Goal: Information Seeking & Learning: Learn about a topic

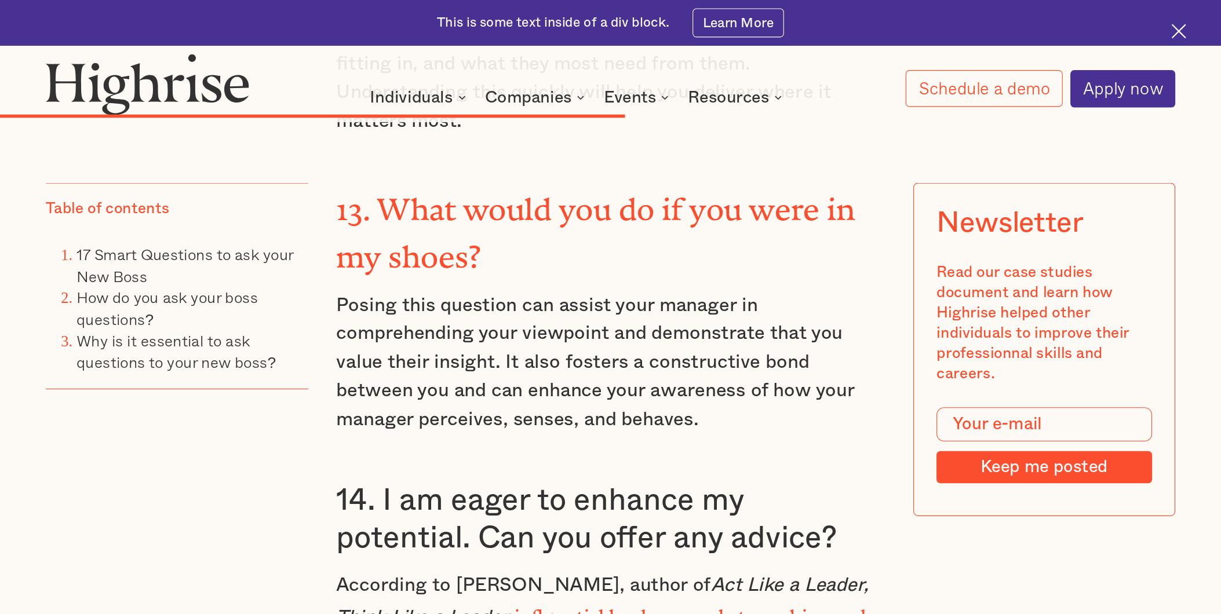
scroll to position [6427, 0]
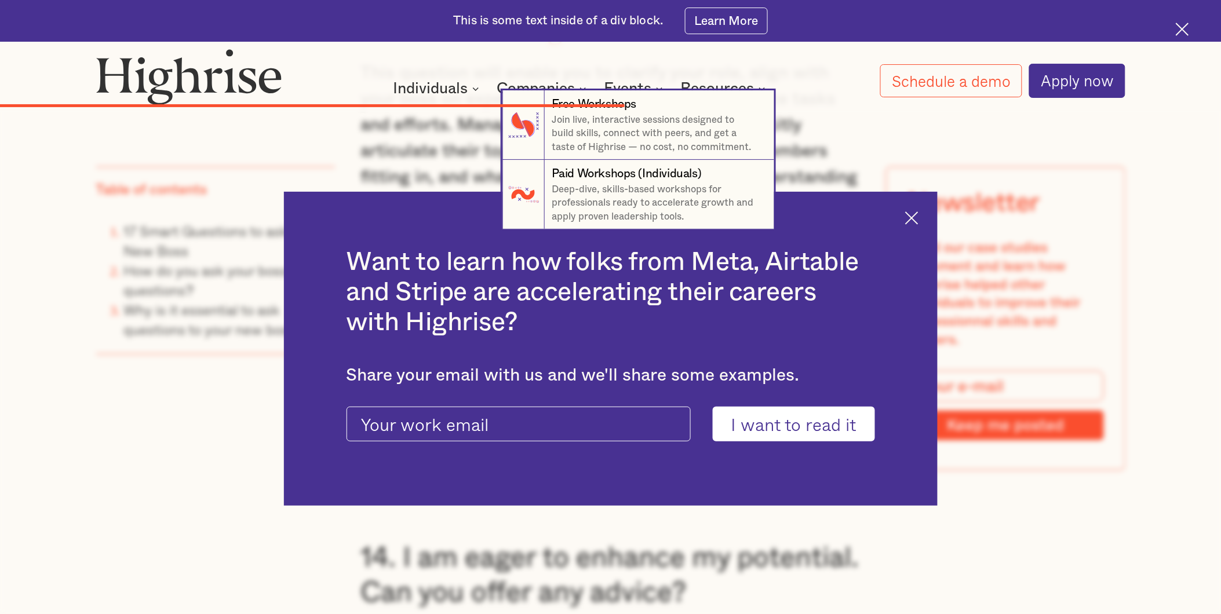
click at [914, 217] on nav "7 Free Workshops Join live, interactive sessions designed to build skills, conn…" at bounding box center [610, 159] width 1112 height 139
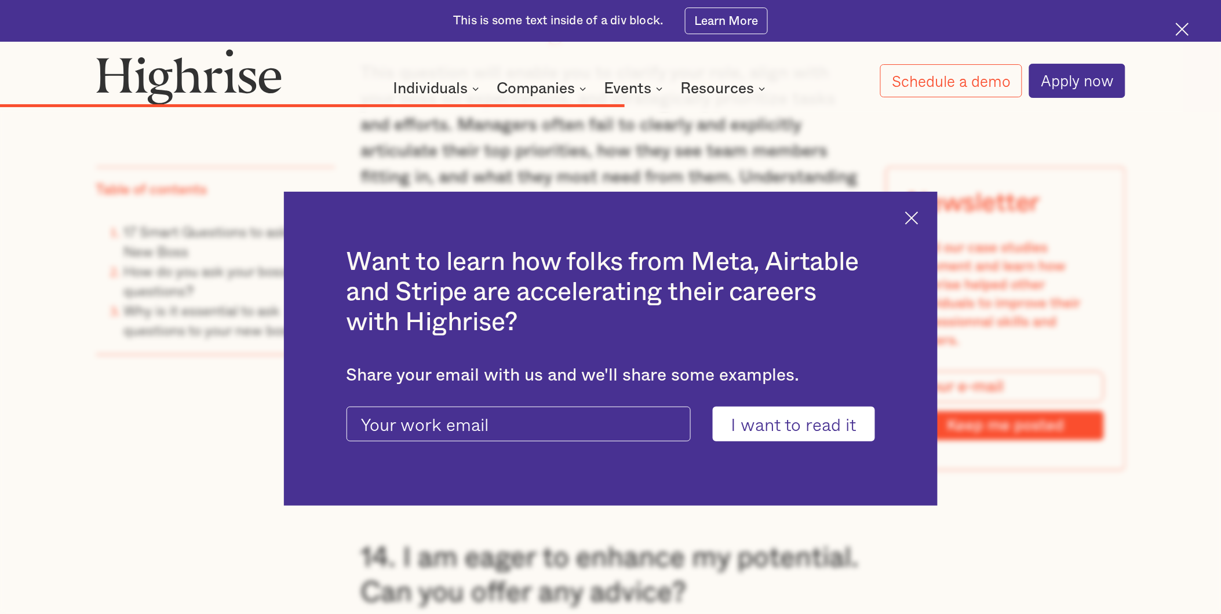
click at [910, 212] on img at bounding box center [911, 217] width 13 height 13
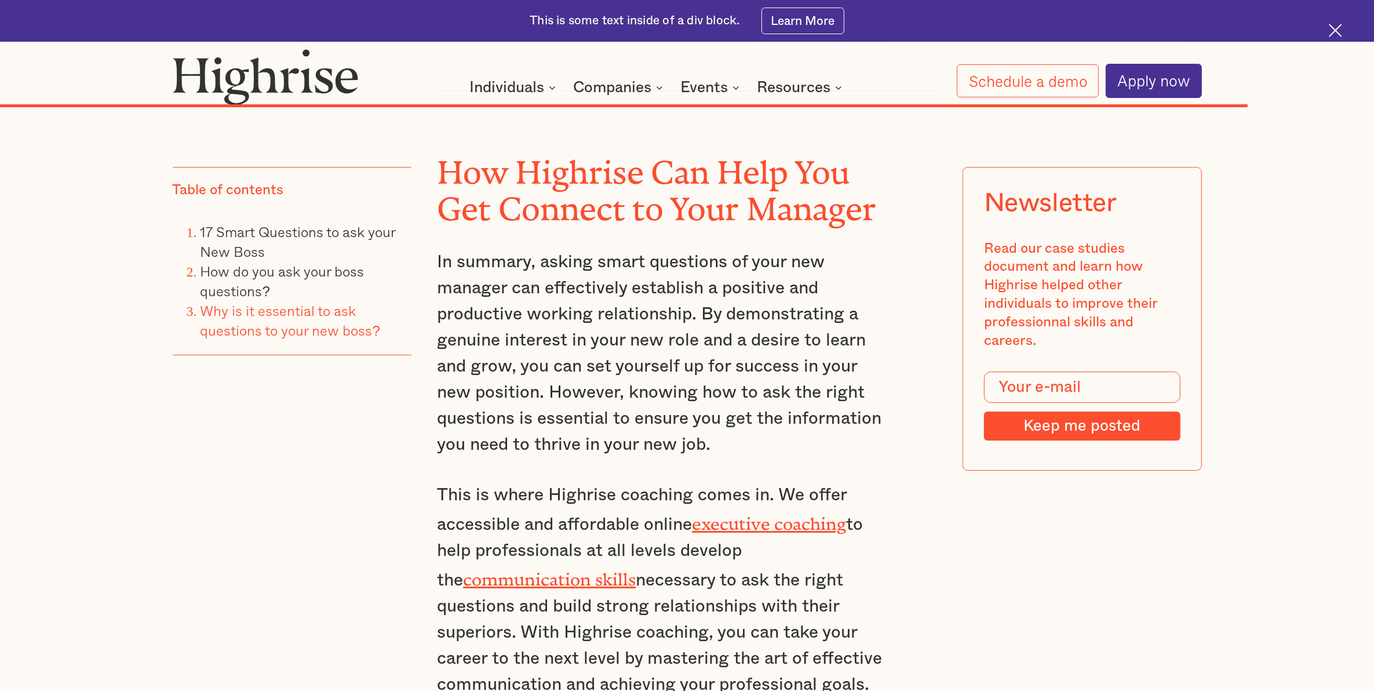
scroll to position [10556, 0]
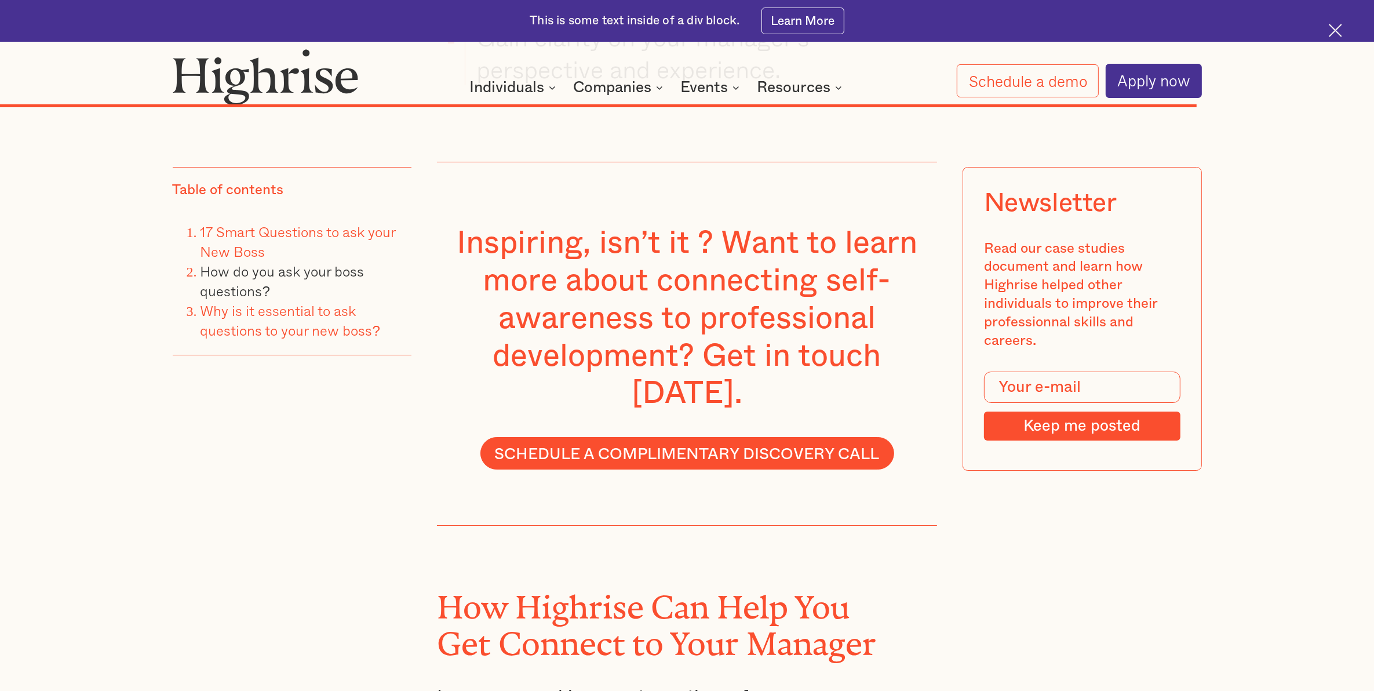
click at [255, 235] on link "17 Smart Questions to ask your New Boss" at bounding box center [297, 241] width 195 height 41
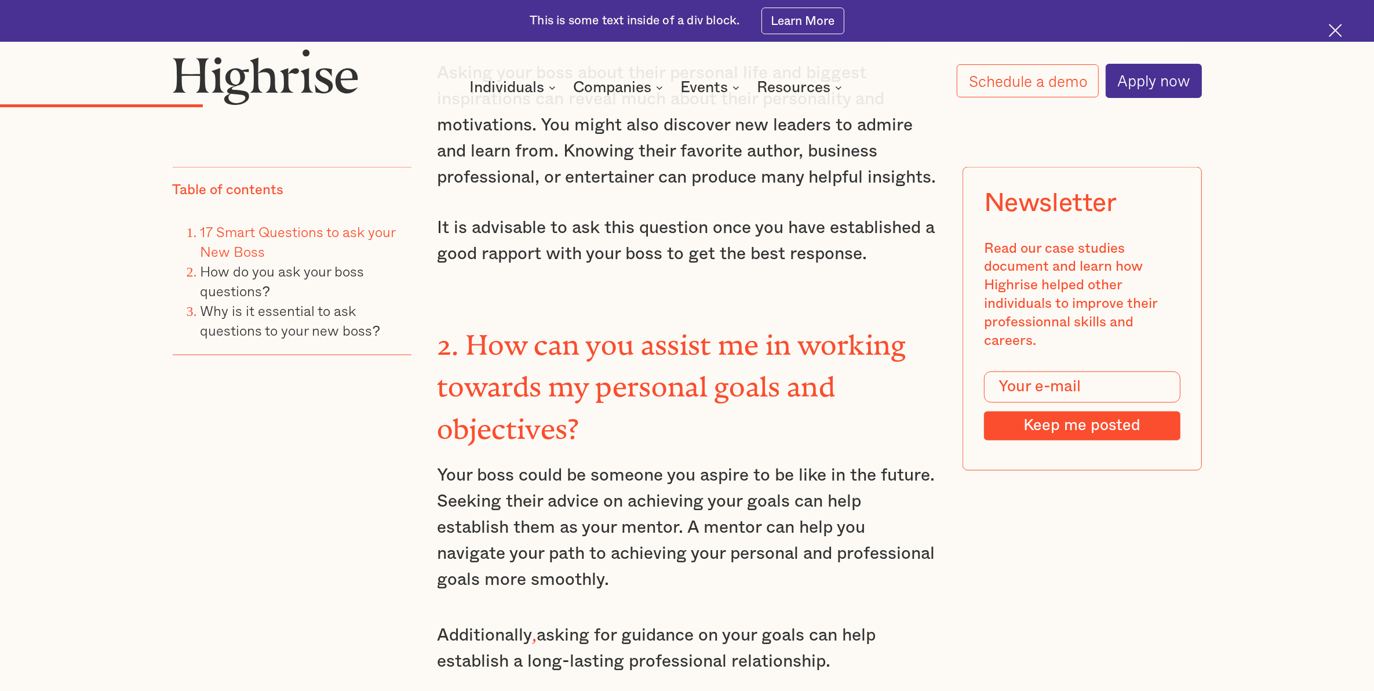
scroll to position [2404, 0]
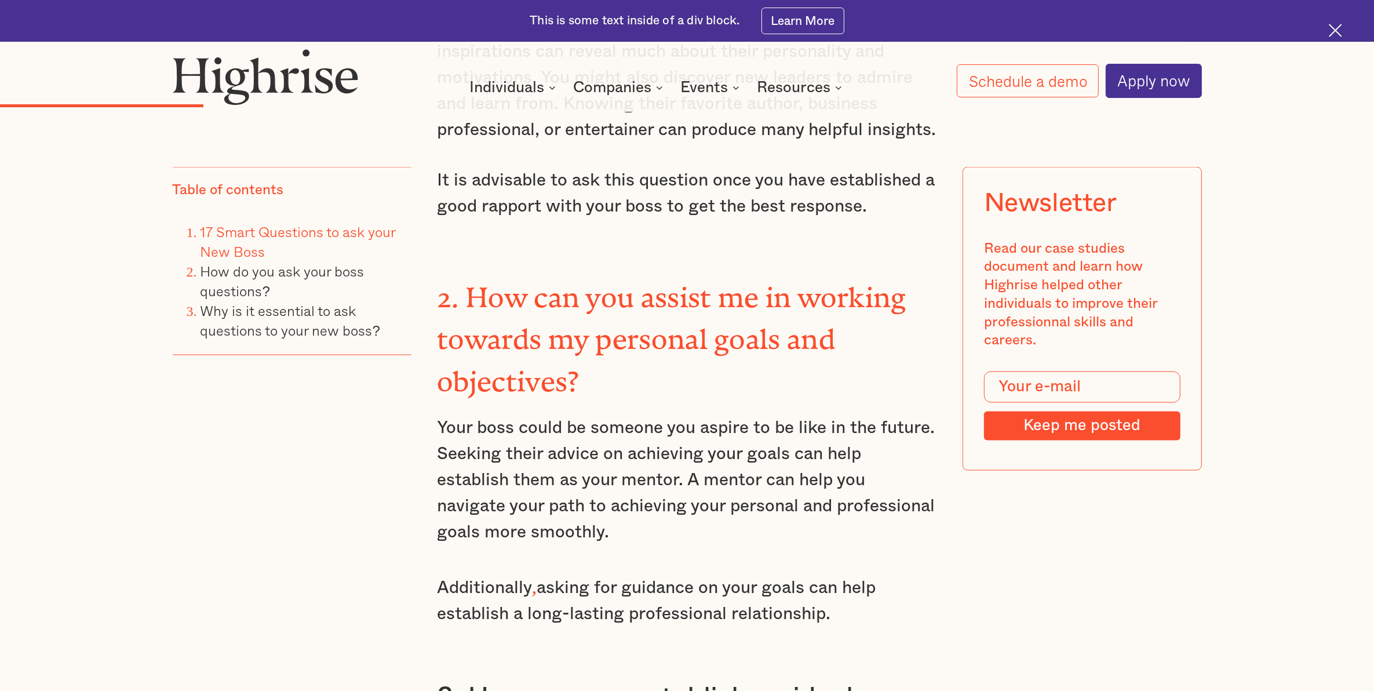
click at [581, 386] on h3 "2. How can you assist me in working towards my personal goals and objectives?" at bounding box center [687, 336] width 500 height 127
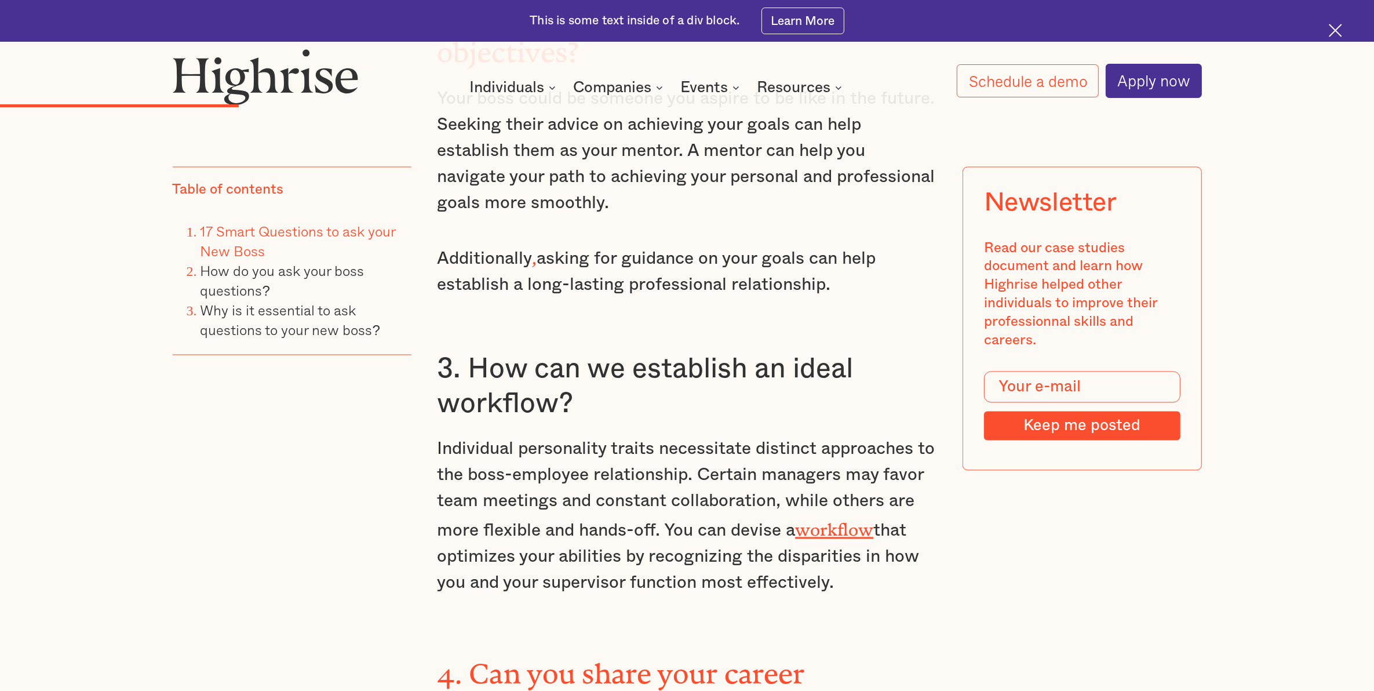
scroll to position [2766, 0]
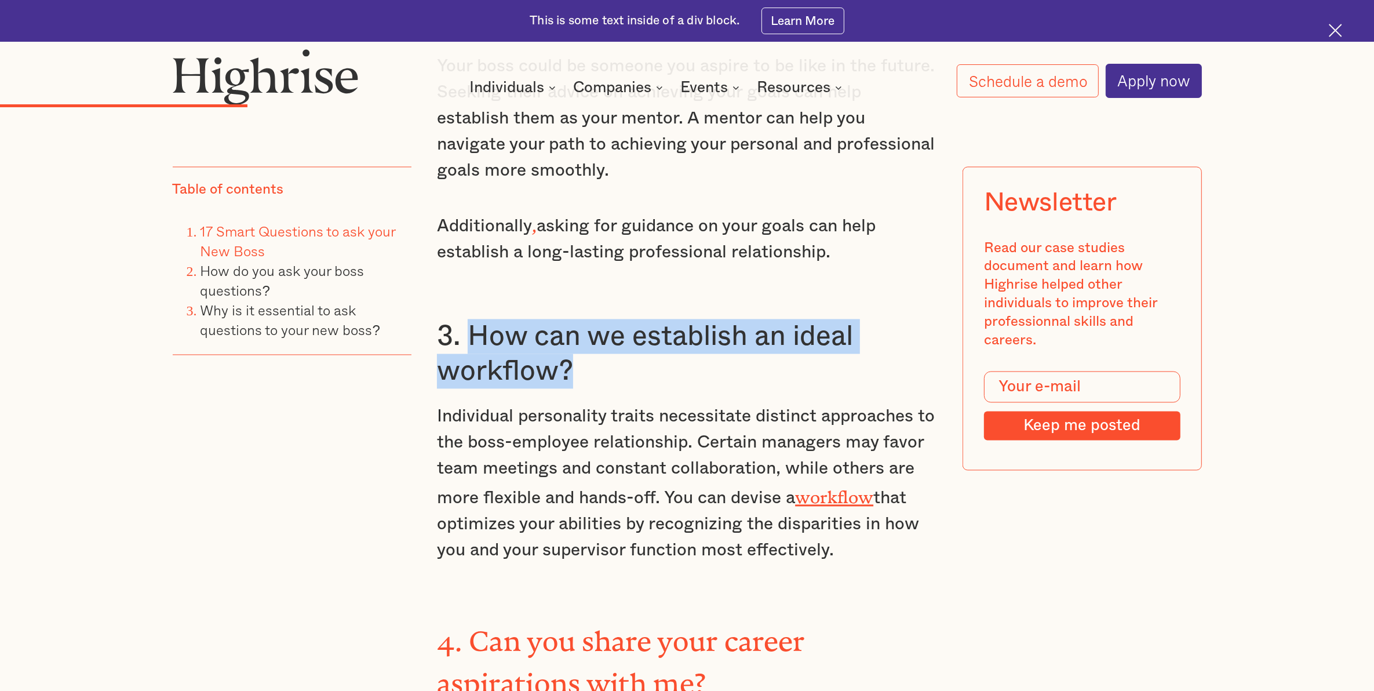
drag, startPoint x: 571, startPoint y: 377, endPoint x: 470, endPoint y: 345, distance: 106.1
click at [470, 345] on h3 "3. How can we establish an ideal workflow?" at bounding box center [687, 354] width 500 height 70
copy h3 "How can we establish an ideal workflow?"
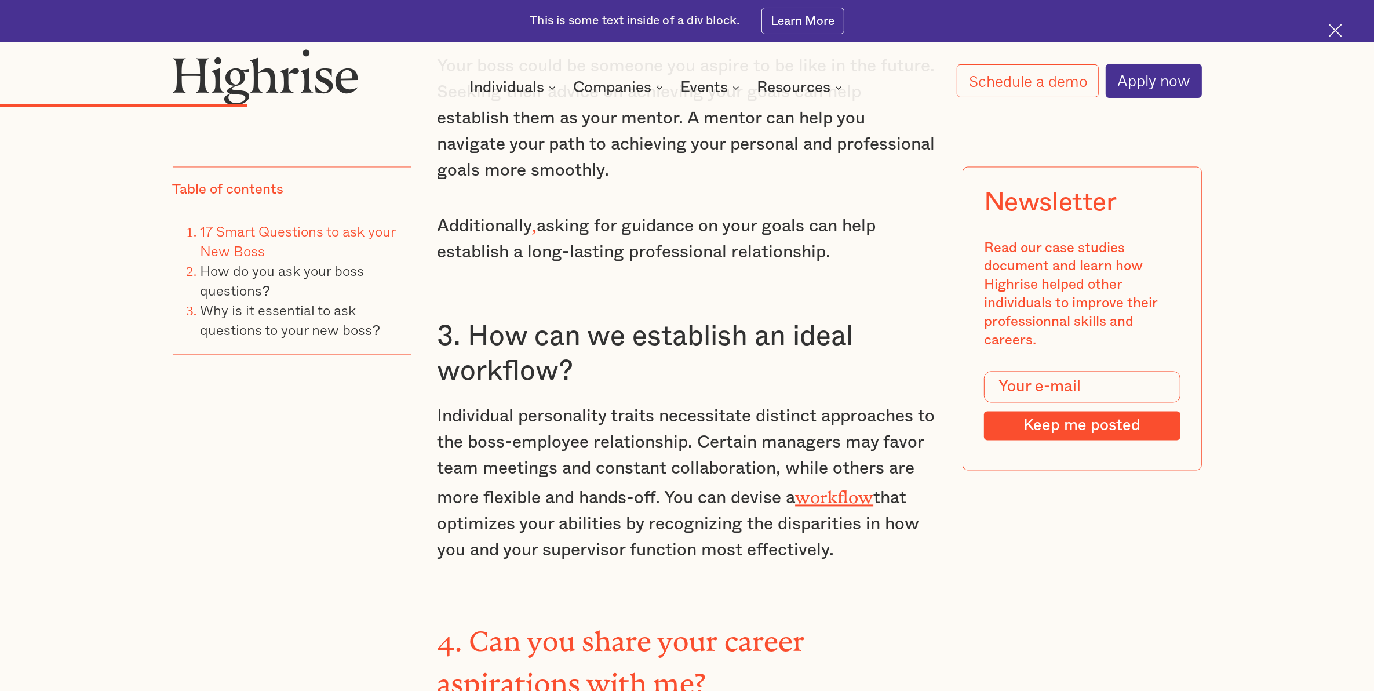
click at [644, 546] on p "Individual personality traits necessitate distinct approaches to the boss-emplo…" at bounding box center [687, 483] width 500 height 160
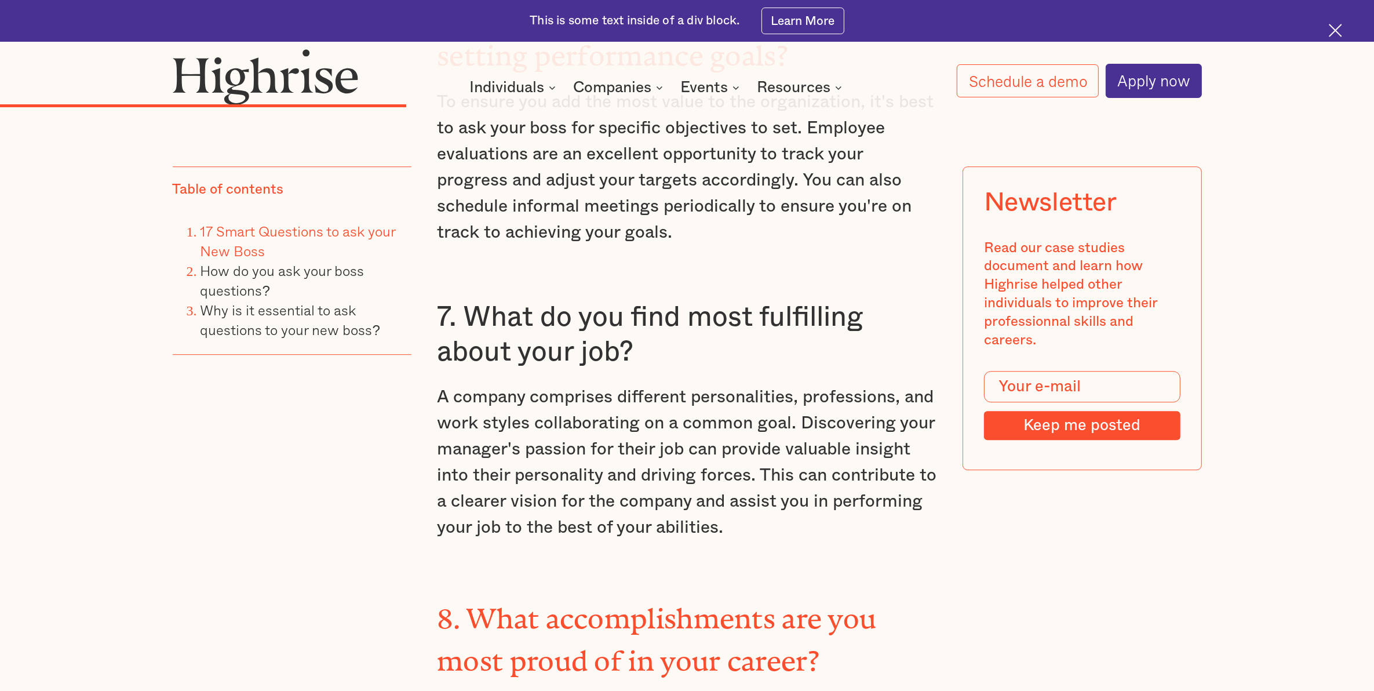
scroll to position [4070, 0]
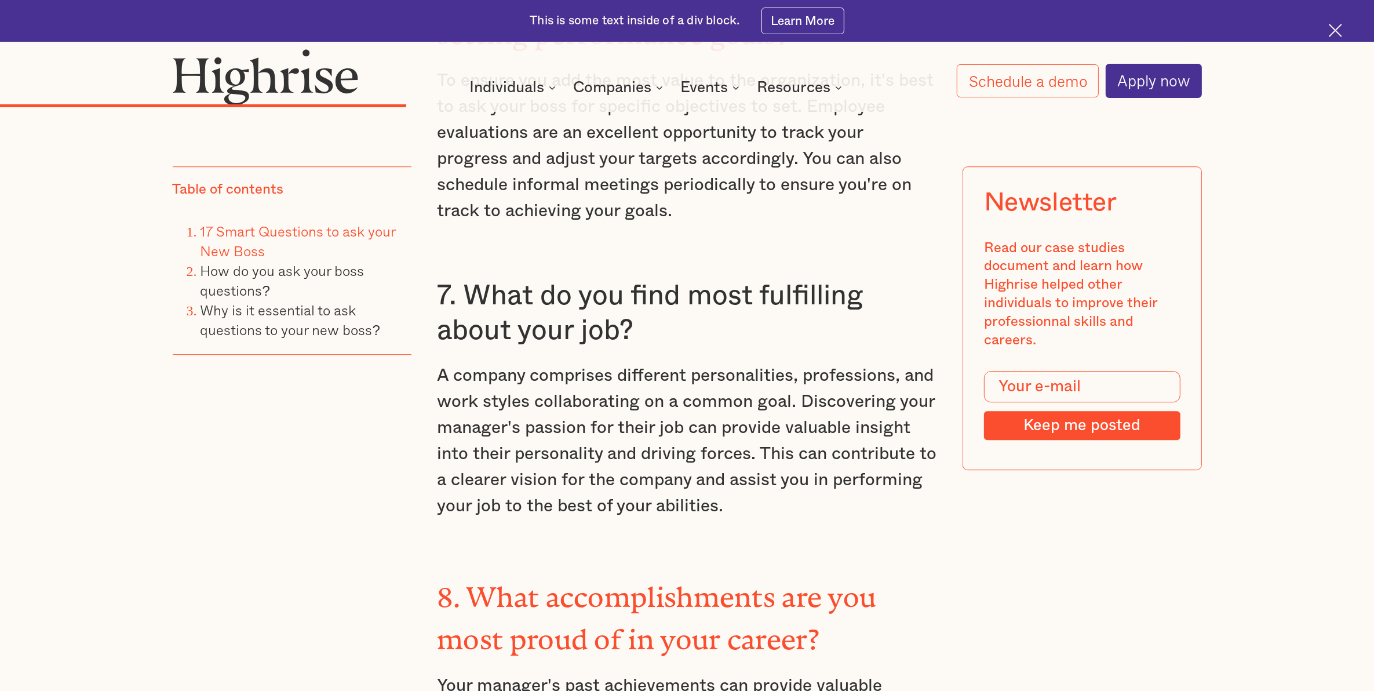
click at [649, 314] on h3 "7. What do you find most fulfilling about your job?" at bounding box center [687, 313] width 500 height 70
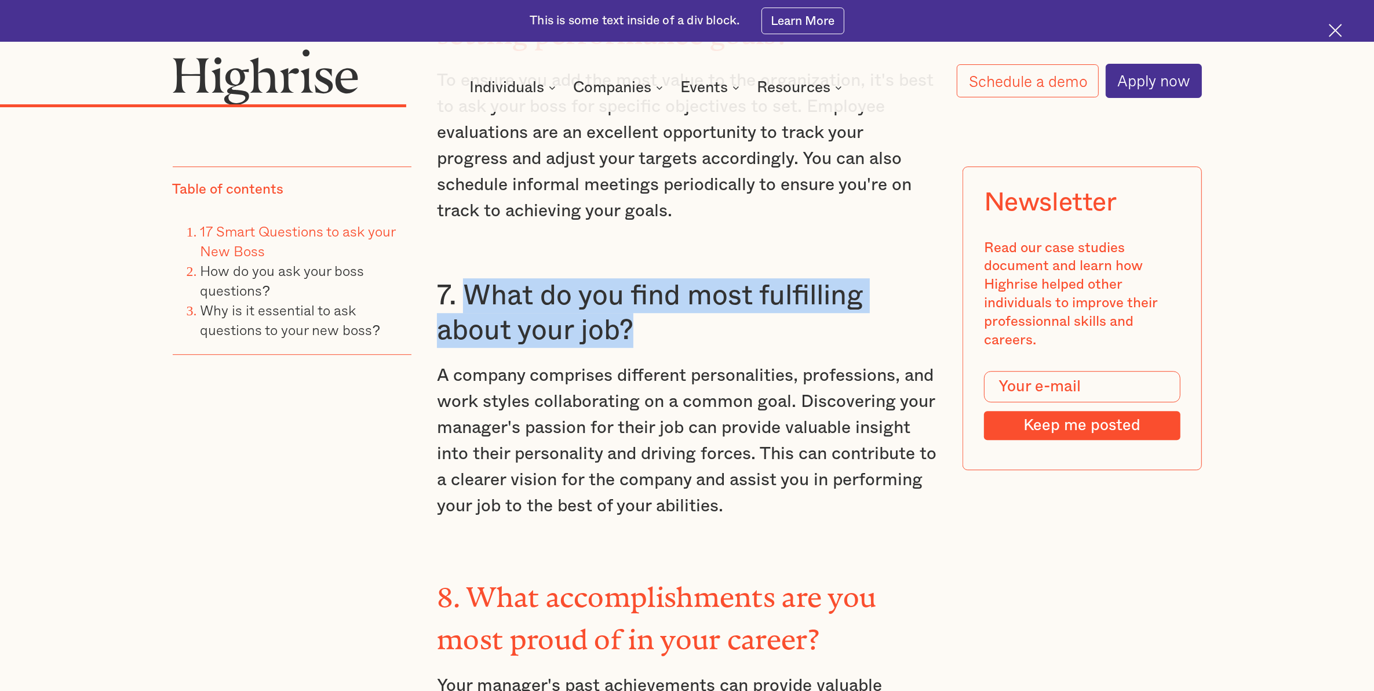
drag, startPoint x: 615, startPoint y: 308, endPoint x: 463, endPoint y: 281, distance: 153.5
click at [463, 281] on h3 "7. What do you find most fulfilling about your job?" at bounding box center [687, 313] width 500 height 70
copy h3 "What do you find most fulfilling about your job?"
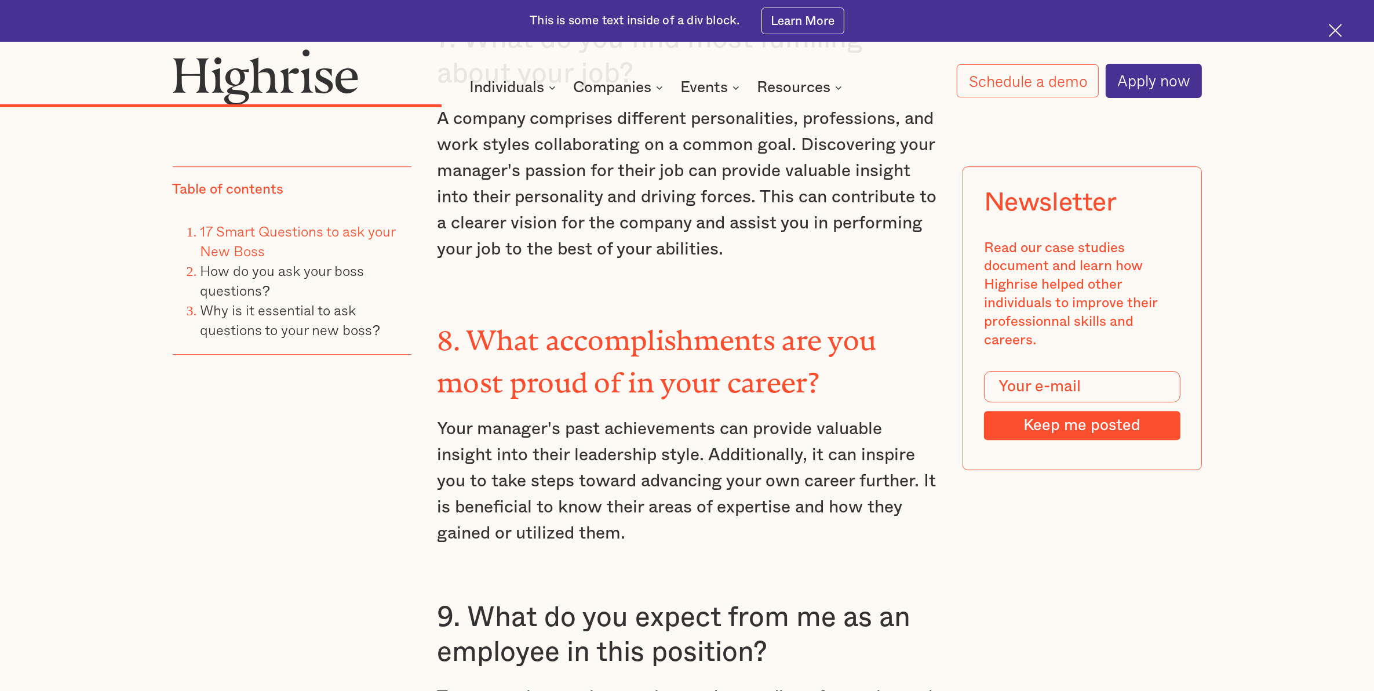
scroll to position [4360, 0]
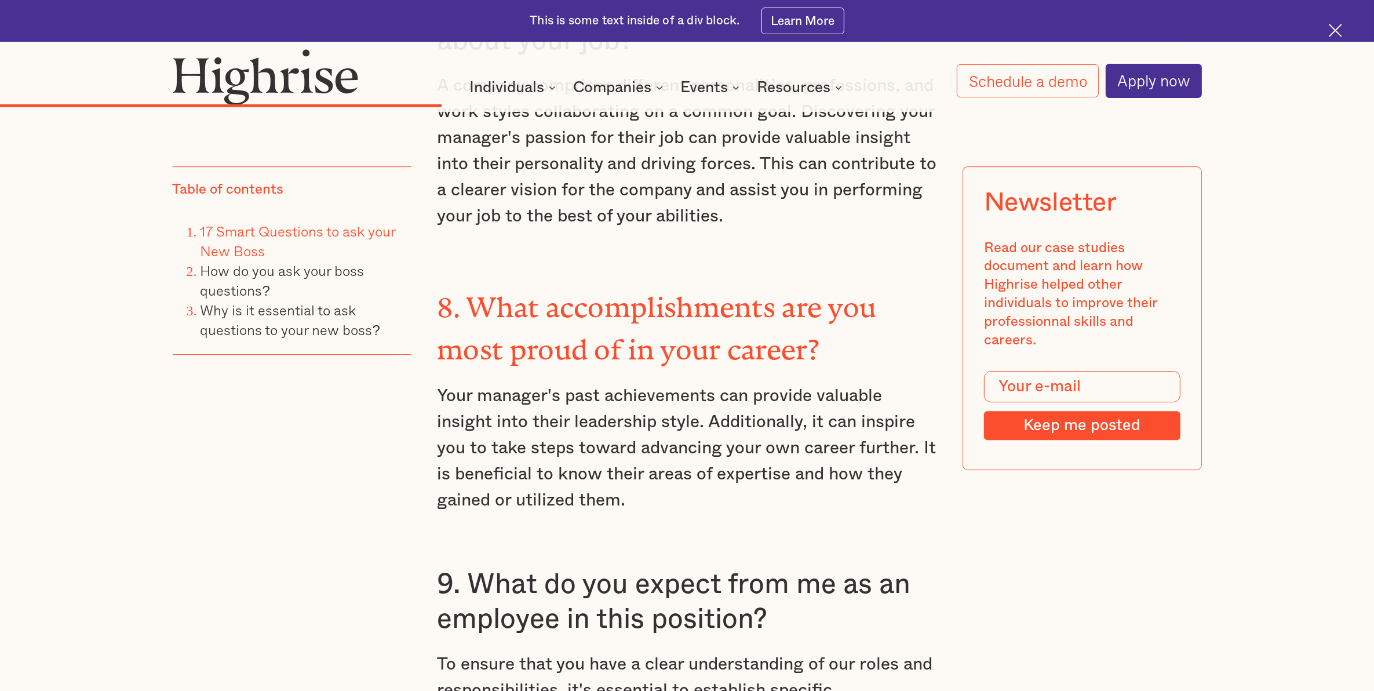
click at [662, 383] on p "Your manager's past achievements can provide valuable insight into their leader…" at bounding box center [687, 448] width 500 height 130
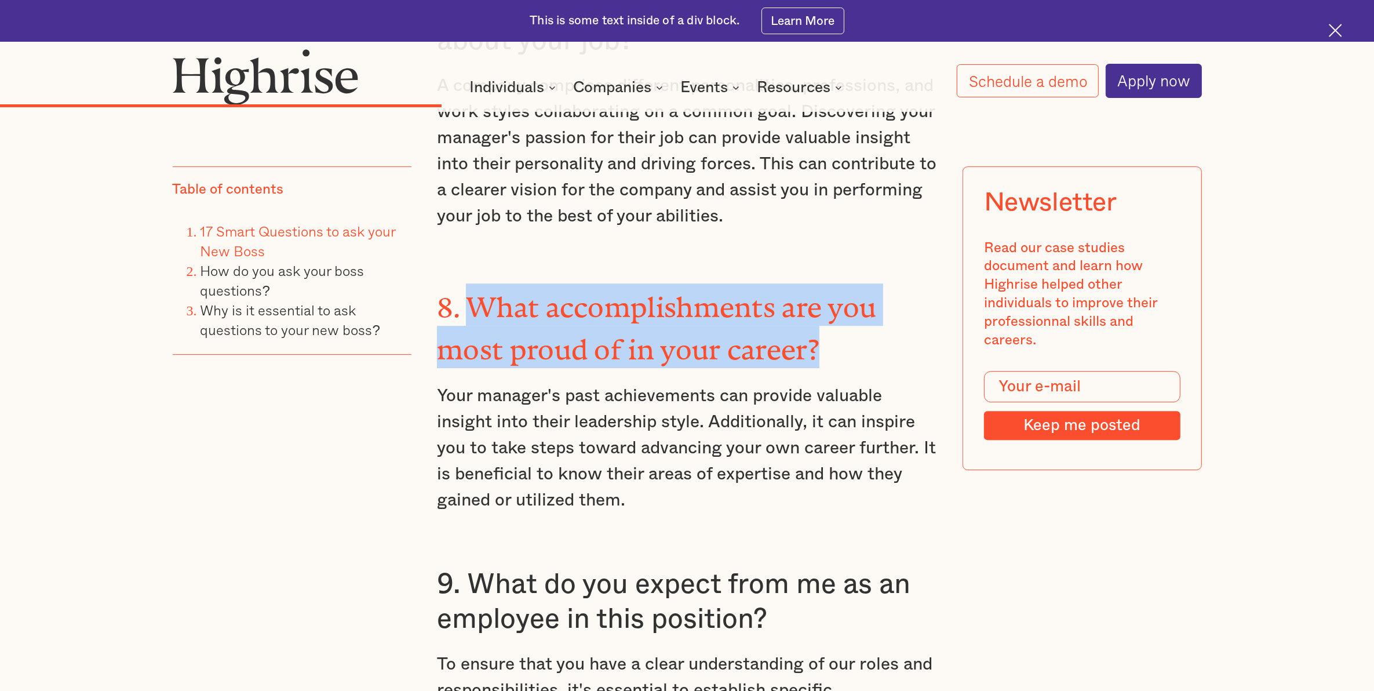
drag, startPoint x: 823, startPoint y: 317, endPoint x: 480, endPoint y: 285, distance: 345.1
click at [480, 285] on h3 "8. What accomplishments are you most proud of in your career?" at bounding box center [687, 325] width 500 height 85
copy strong "What accomplishments are you most proud of in your career?"
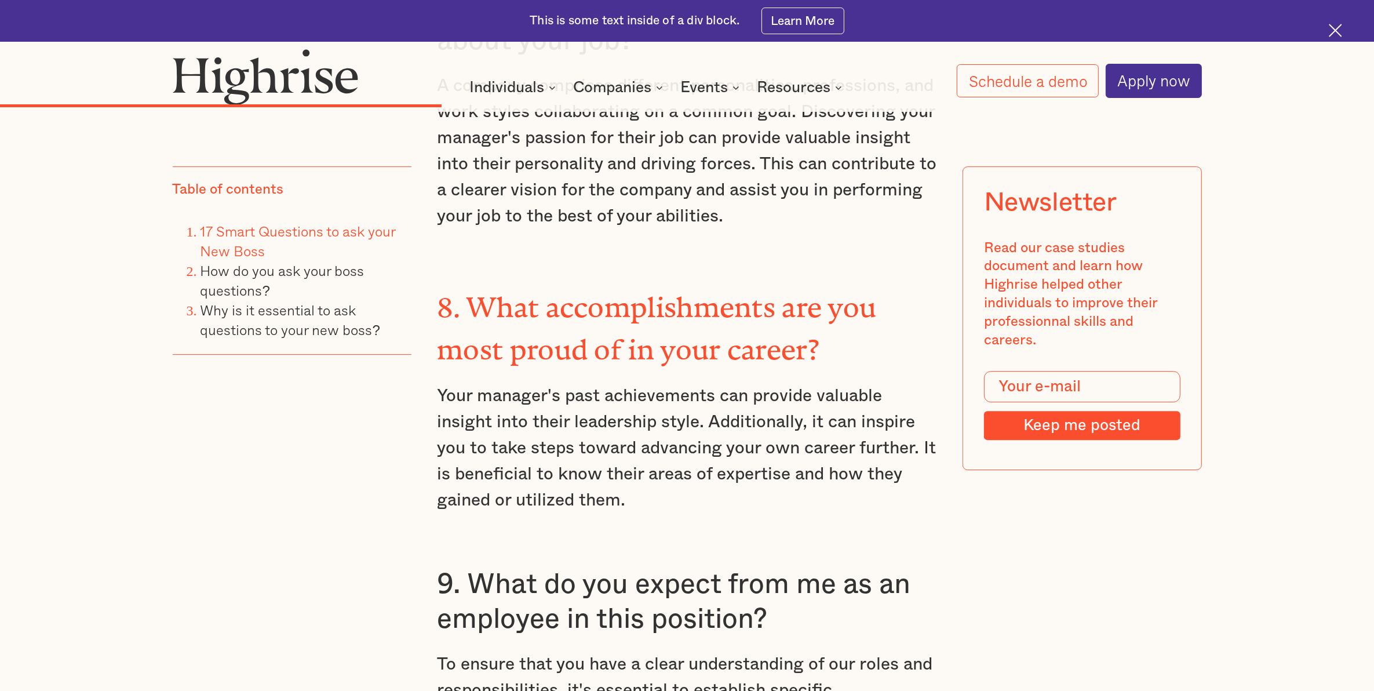
click at [592, 432] on p "Your manager's past achievements can provide valuable insight into their leader…" at bounding box center [687, 448] width 500 height 130
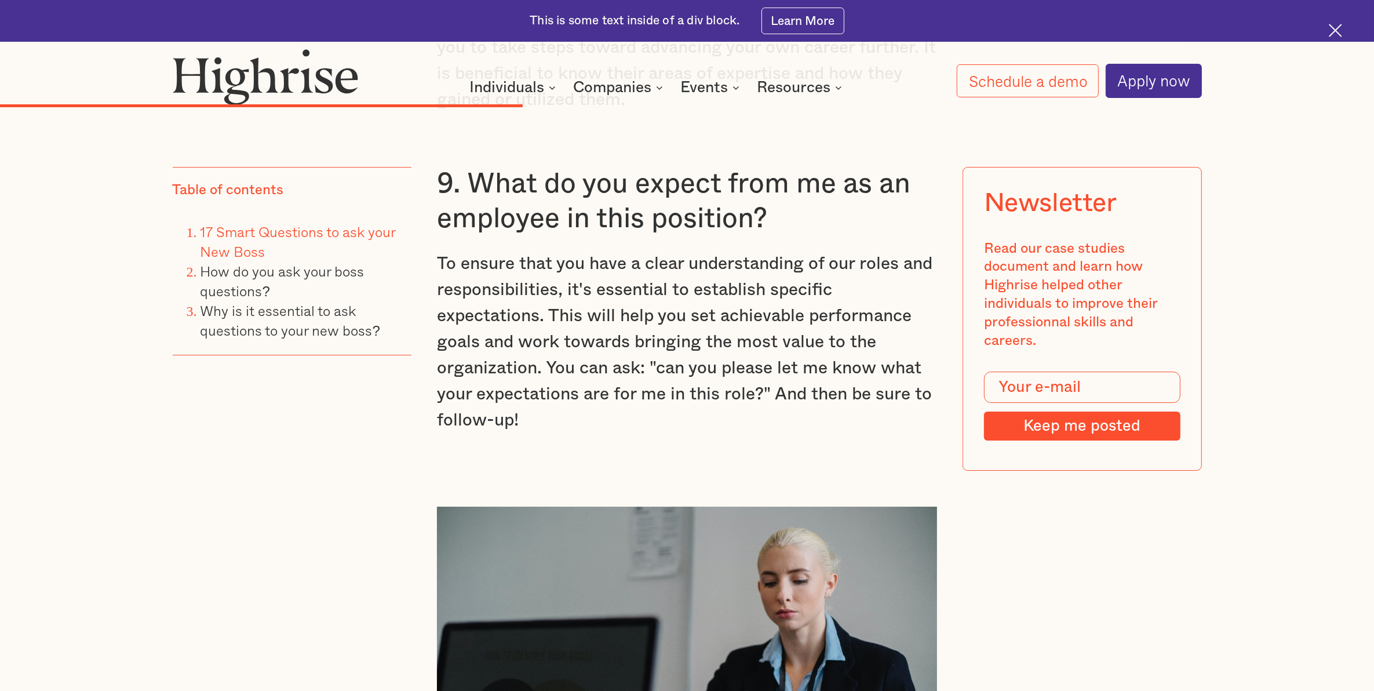
scroll to position [4722, 0]
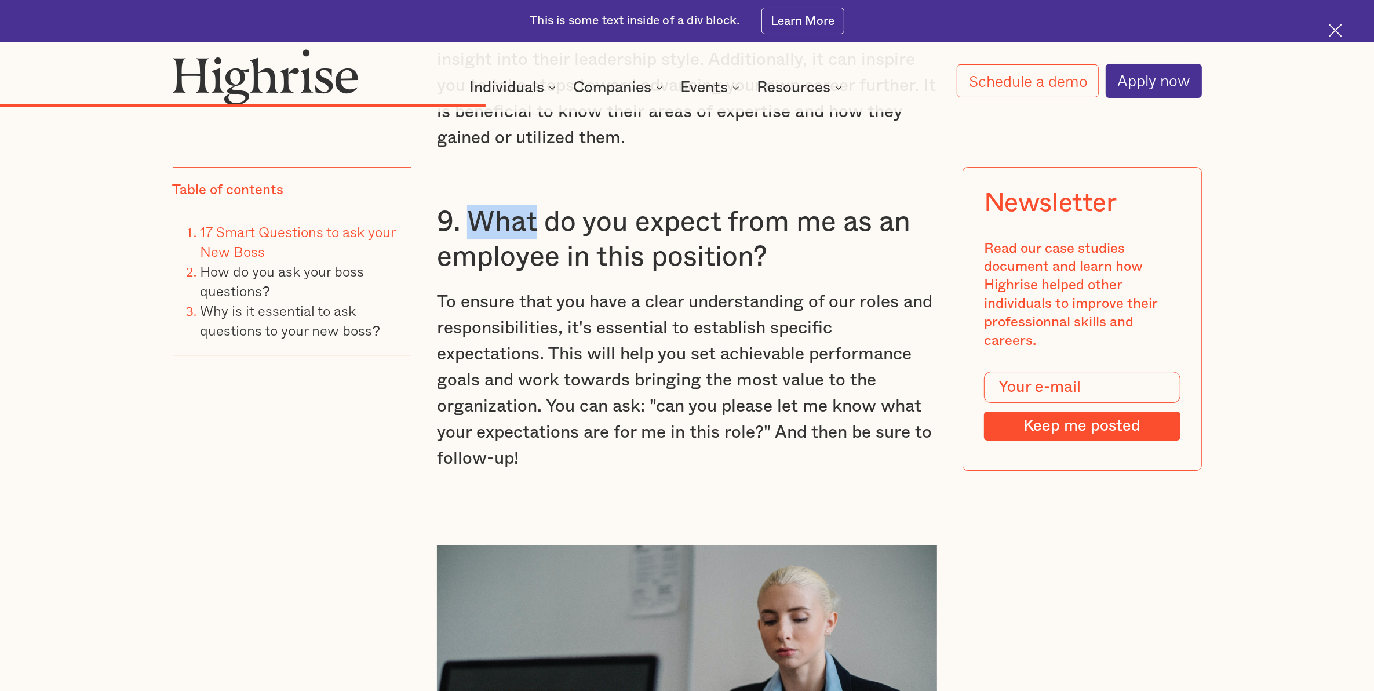
drag, startPoint x: 469, startPoint y: 185, endPoint x: 539, endPoint y: 193, distance: 70.5
click at [539, 205] on h3 "9. What do you expect from me as an employee in this position?" at bounding box center [687, 240] width 500 height 70
click at [682, 238] on h3 "9. What do you expect from me as an employee in this position?" at bounding box center [687, 240] width 500 height 70
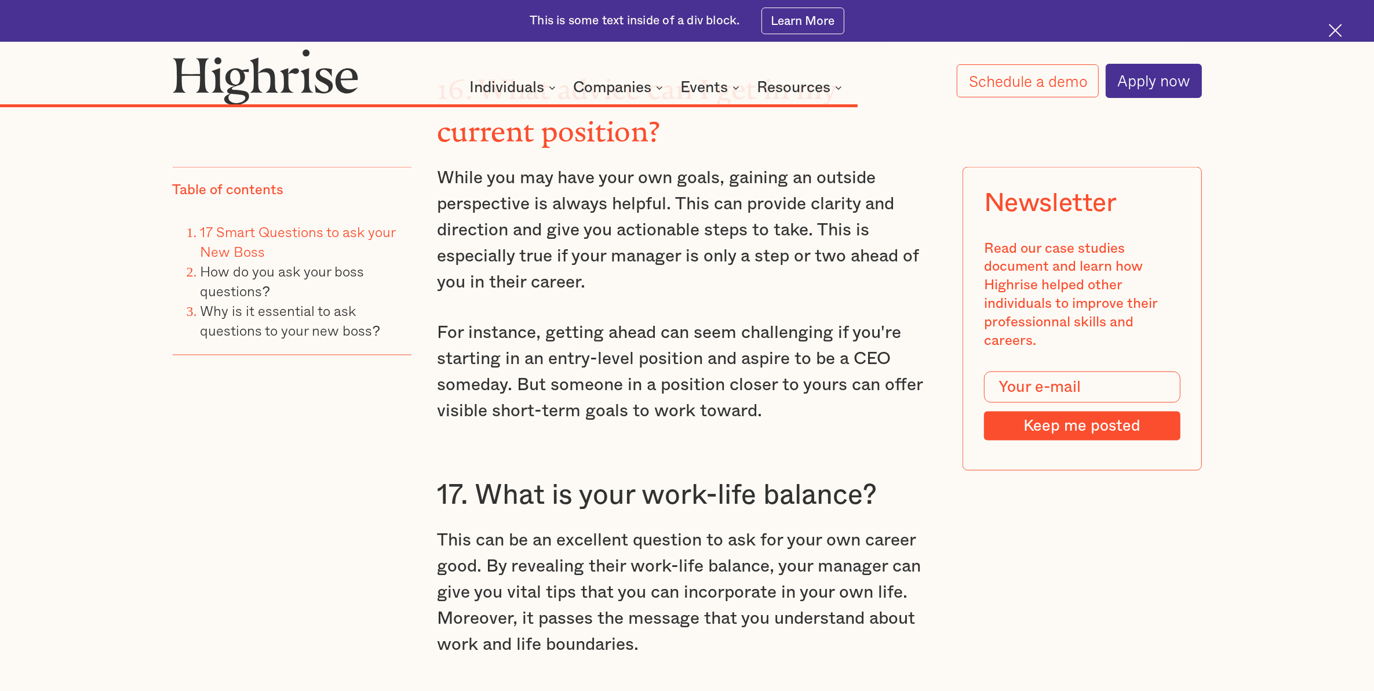
scroll to position [7836, 0]
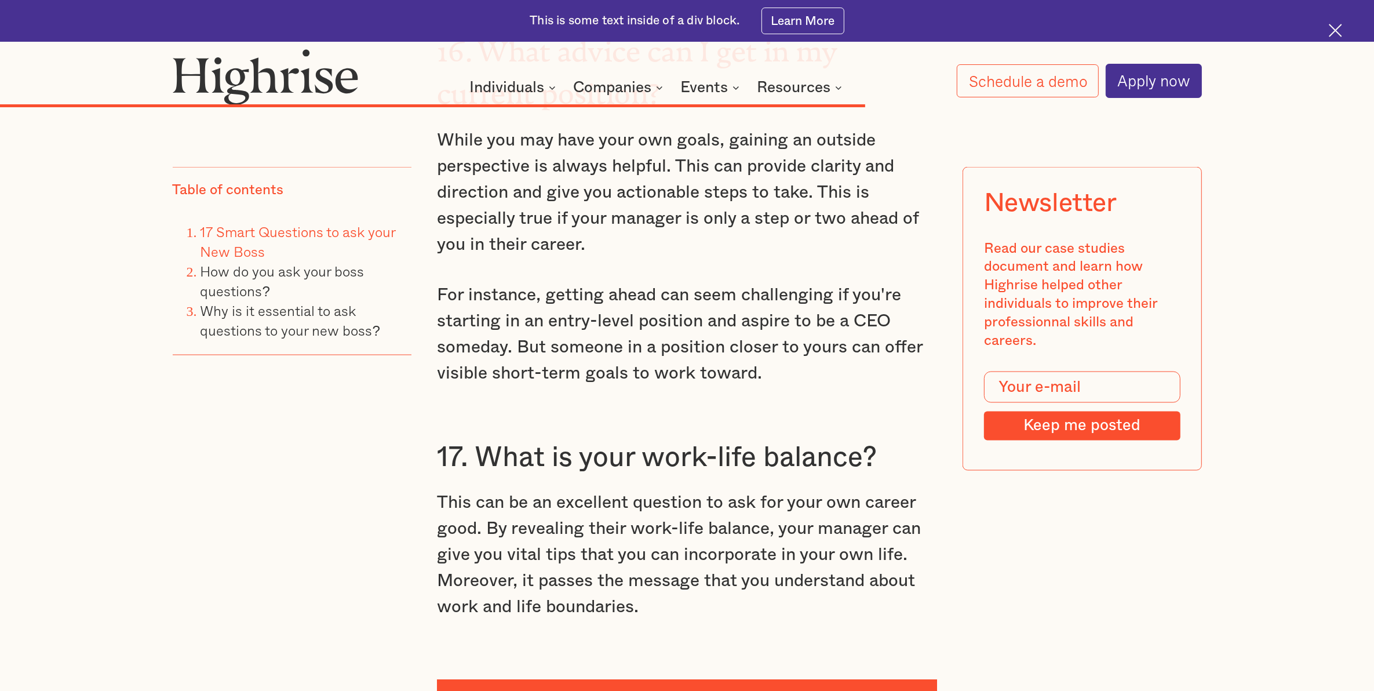
click at [553, 490] on p "This can be an excellent question to ask for your own career good. By revealing…" at bounding box center [687, 555] width 500 height 130
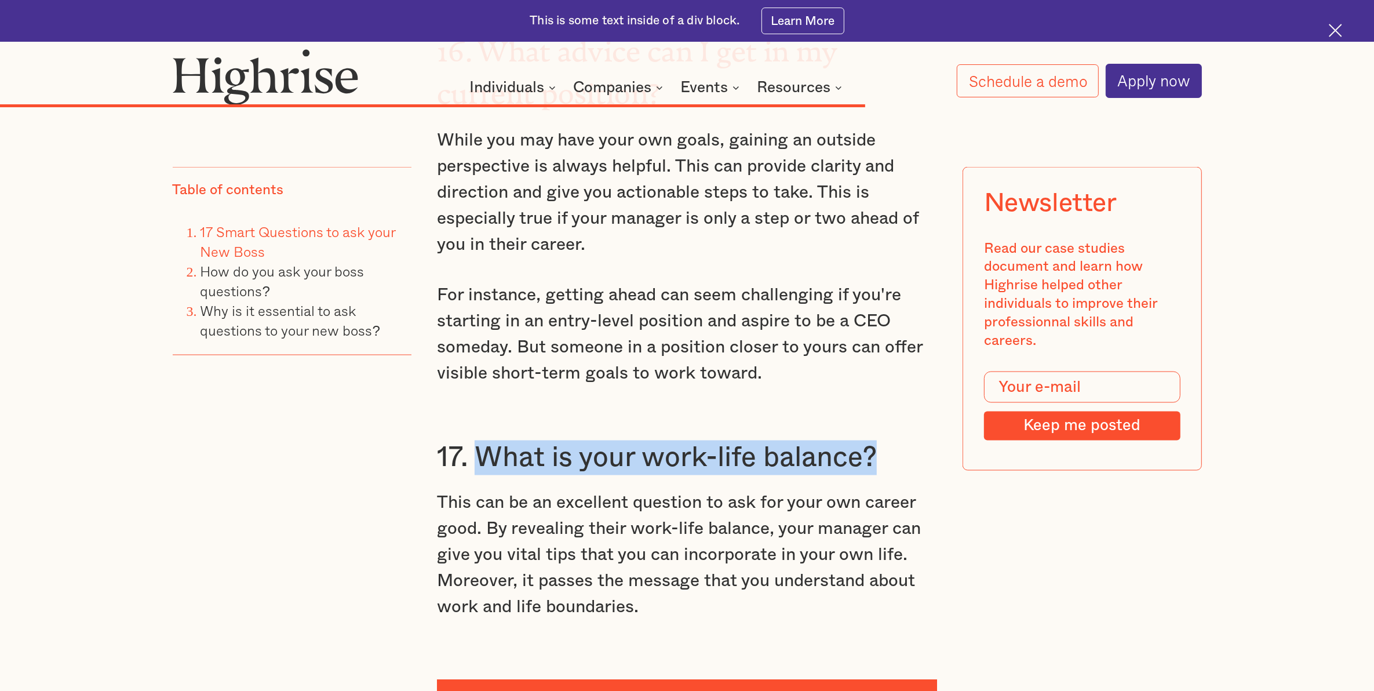
drag, startPoint x: 483, startPoint y: 355, endPoint x: 873, endPoint y: 374, distance: 390.4
click at [873, 440] on h3 "17. What is your work-life balance?" at bounding box center [687, 457] width 500 height 35
copy h3 "What is your work-life balance?"
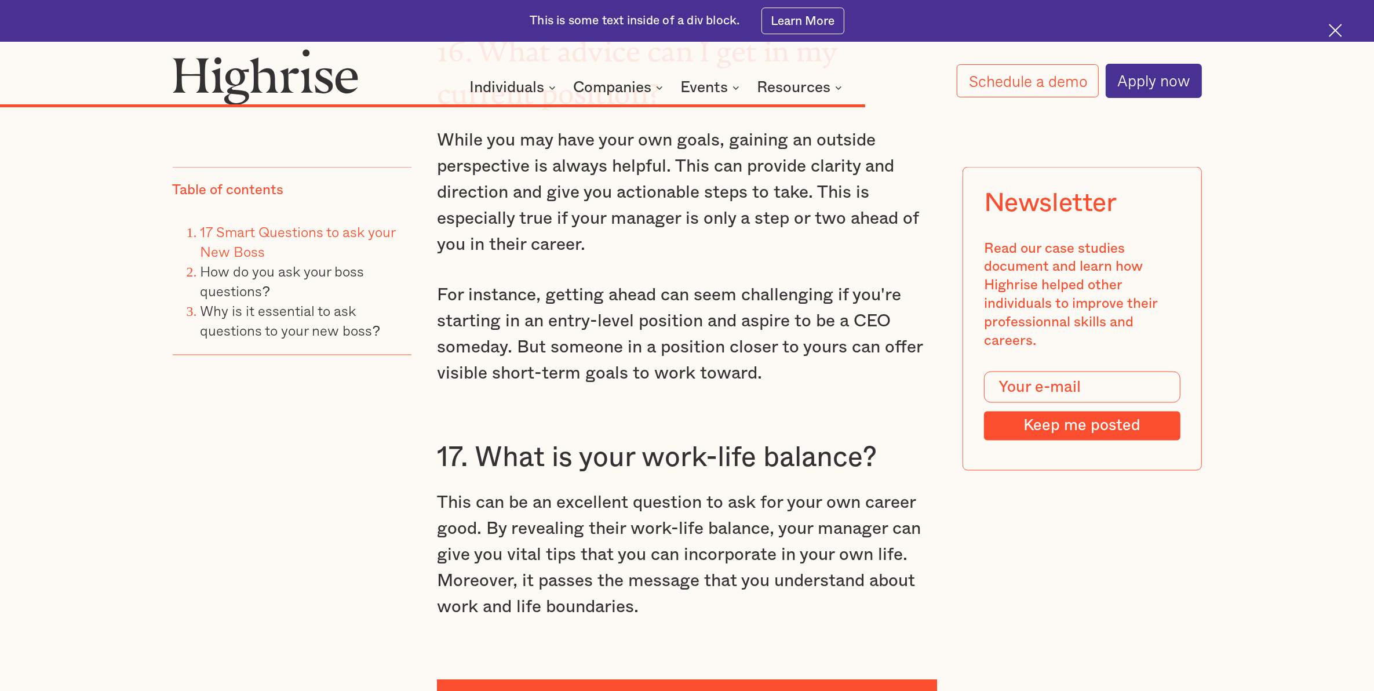
click at [647, 500] on p "This can be an excellent question to ask for your own career good. By revealing…" at bounding box center [687, 555] width 500 height 130
click at [696, 497] on p "This can be an excellent question to ask for your own career good. By revealing…" at bounding box center [687, 555] width 500 height 130
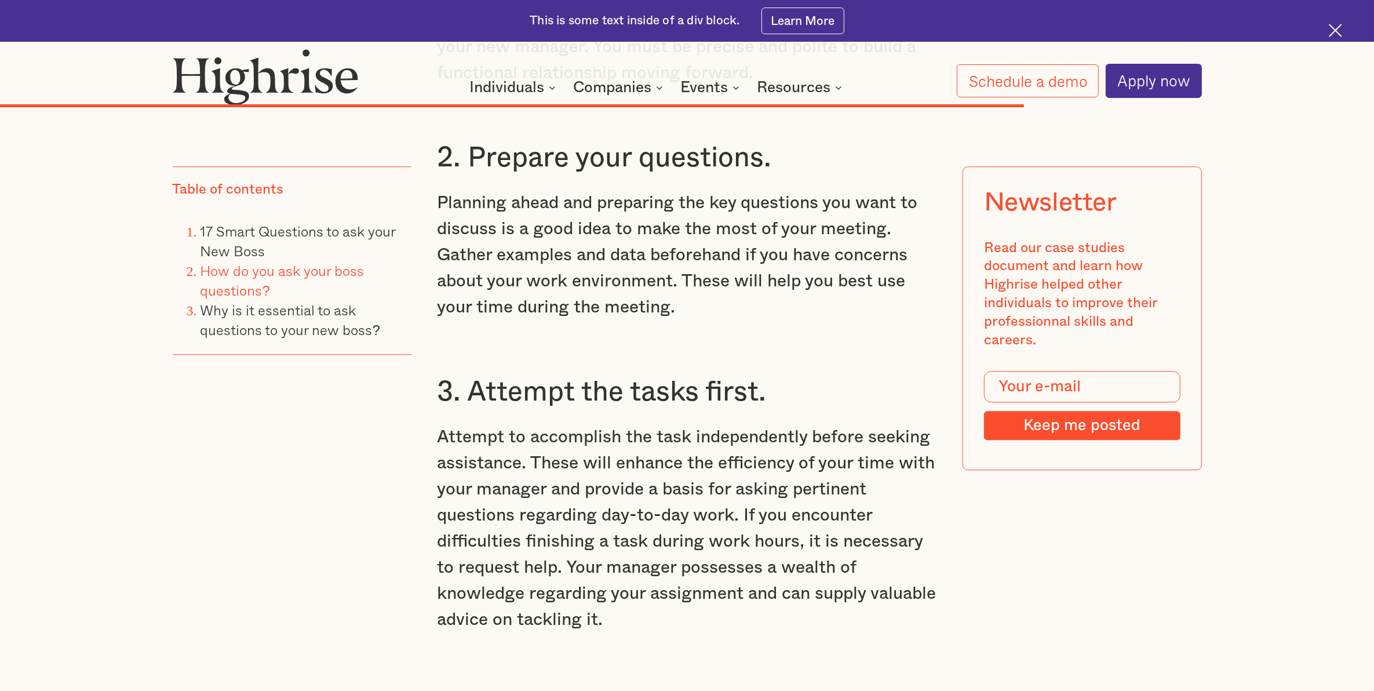
scroll to position [9501, 0]
